Goal: Transaction & Acquisition: Book appointment/travel/reservation

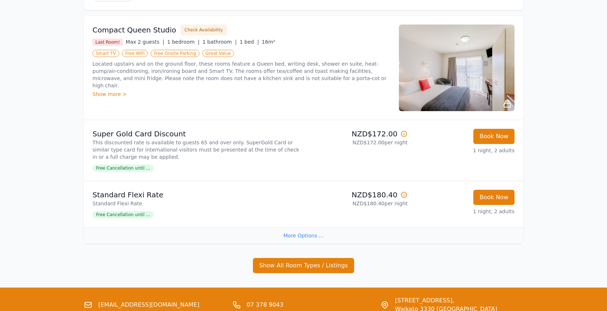
scroll to position [79, 0]
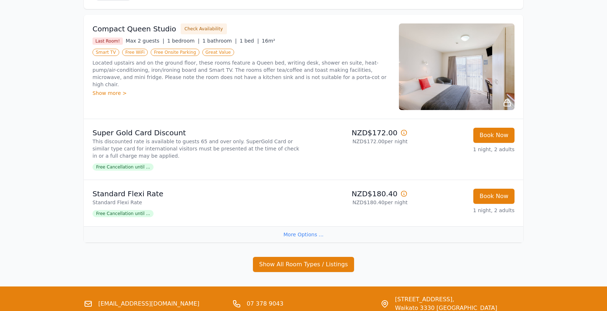
click at [306, 232] on div "More Options ..." at bounding box center [303, 235] width 439 height 16
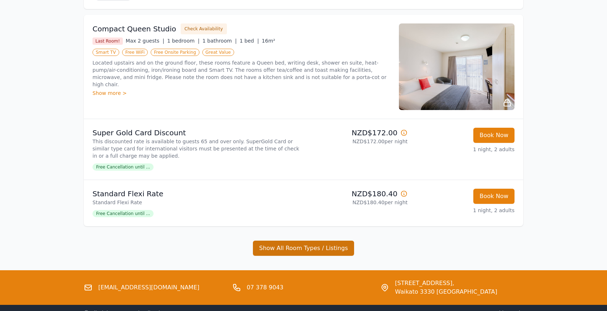
click at [336, 249] on button "Show All Room Types / Listings" at bounding box center [303, 248] width 101 height 15
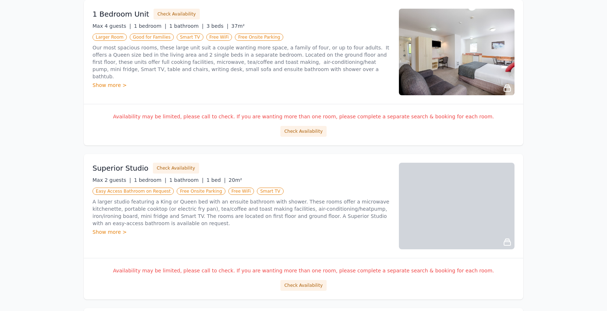
scroll to position [315, 0]
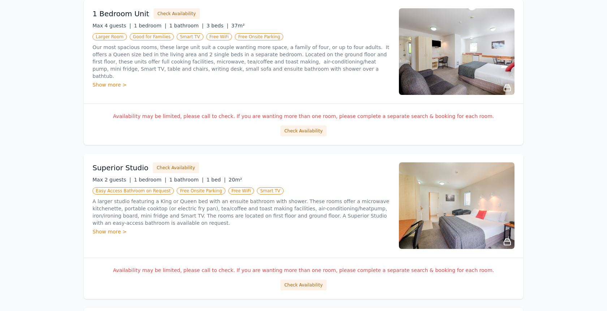
click at [115, 230] on div "Show more >" at bounding box center [242, 231] width 298 height 7
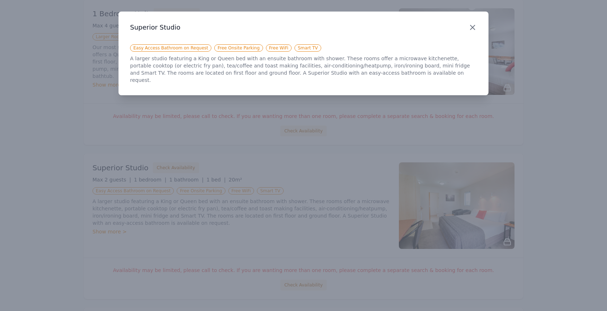
click at [473, 26] on icon "button" at bounding box center [472, 27] width 9 height 9
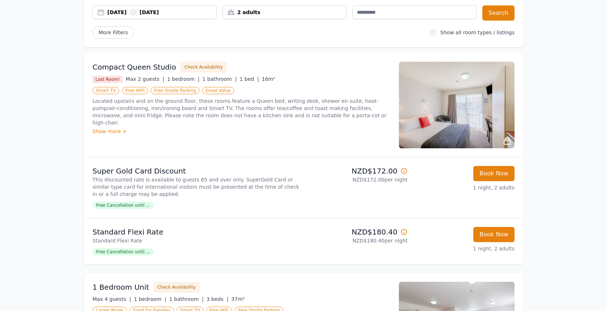
scroll to position [44, 0]
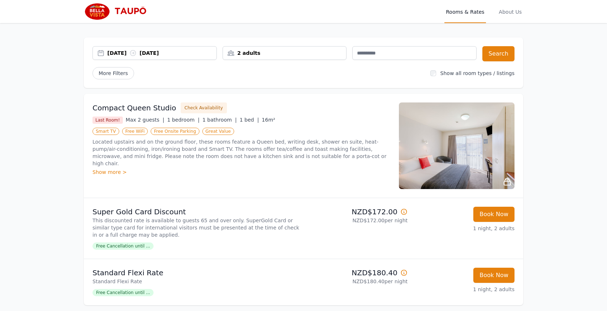
scroll to position [0, 0]
click at [516, 11] on span "About Us" at bounding box center [511, 11] width 26 height 23
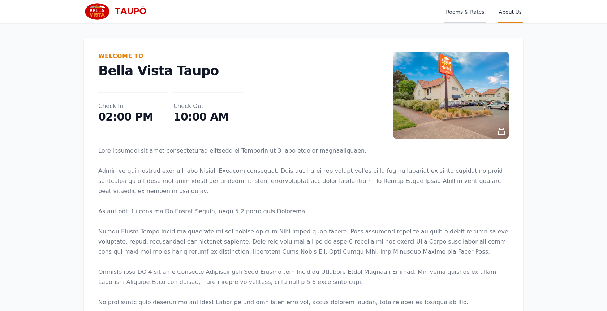
click at [474, 12] on span "Rooms & Rates" at bounding box center [464, 11] width 41 height 23
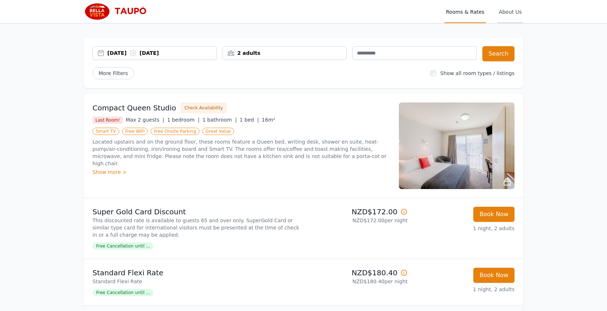
click at [514, 12] on span "About Us" at bounding box center [511, 11] width 26 height 23
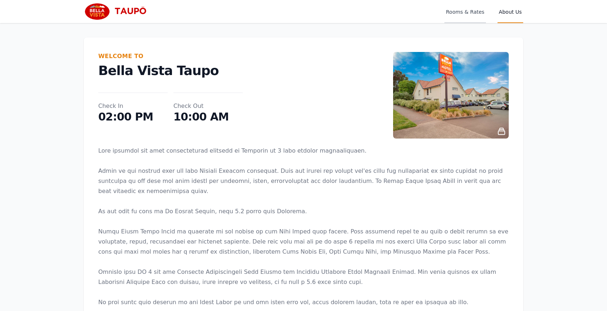
click at [472, 12] on span "Rooms & Rates" at bounding box center [464, 11] width 41 height 23
